Goal: Navigation & Orientation: Find specific page/section

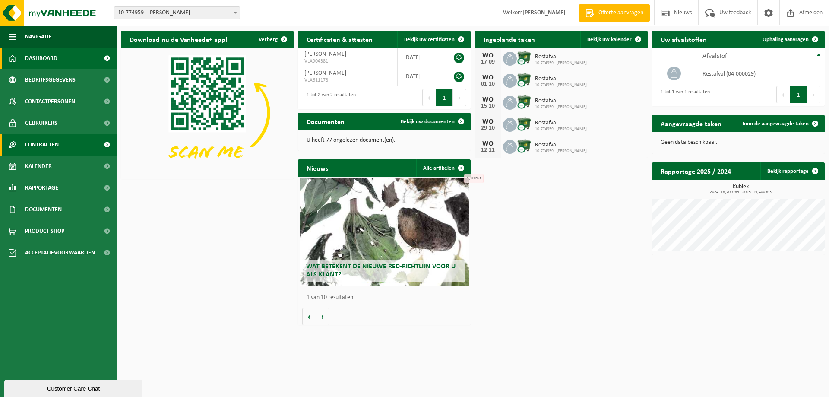
click at [50, 141] on span "Contracten" at bounding box center [42, 145] width 34 height 22
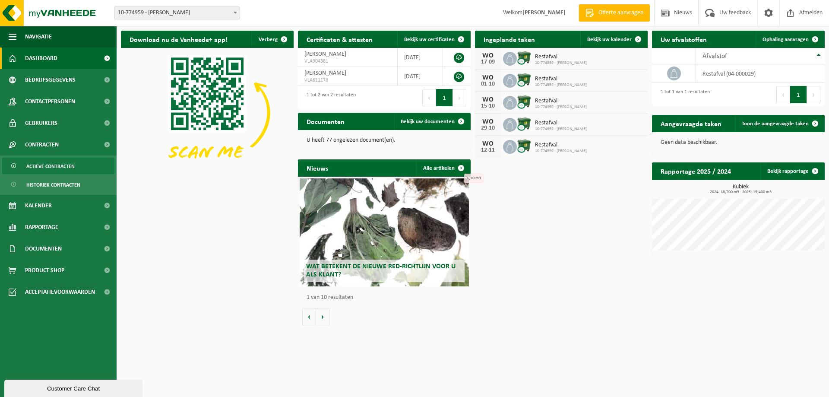
click at [58, 168] on span "Actieve contracten" at bounding box center [50, 166] width 48 height 16
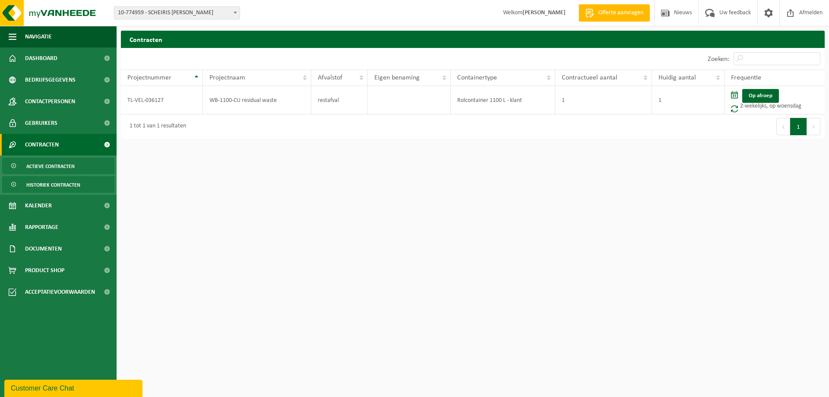
click at [60, 183] on span "Historiek contracten" at bounding box center [53, 185] width 54 height 16
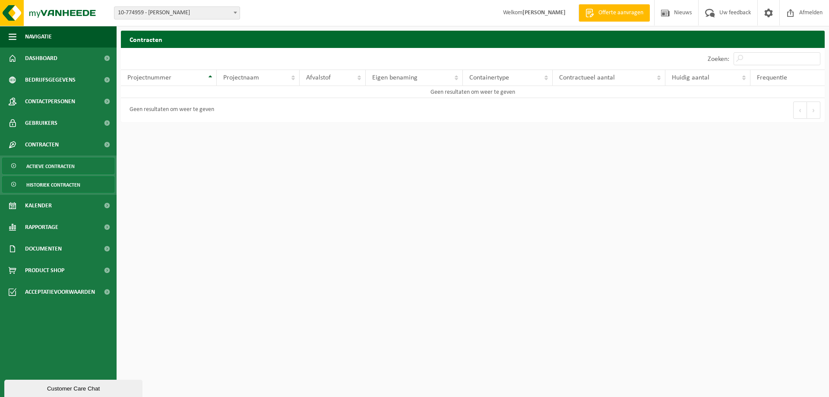
click at [59, 167] on span "Actieve contracten" at bounding box center [50, 166] width 48 height 16
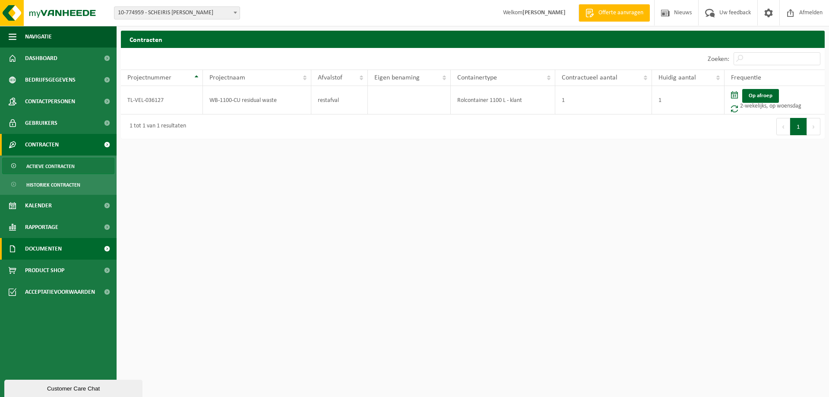
click at [45, 245] on span "Documenten" at bounding box center [43, 249] width 37 height 22
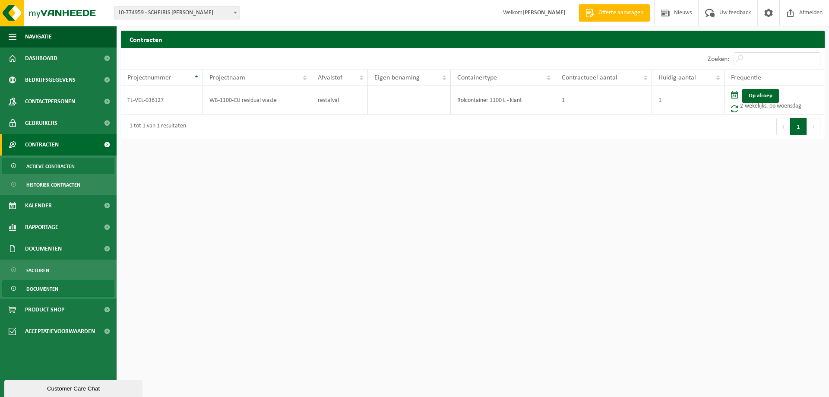
click at [47, 290] on span "Documenten" at bounding box center [42, 289] width 32 height 16
